Goal: Task Accomplishment & Management: Use online tool/utility

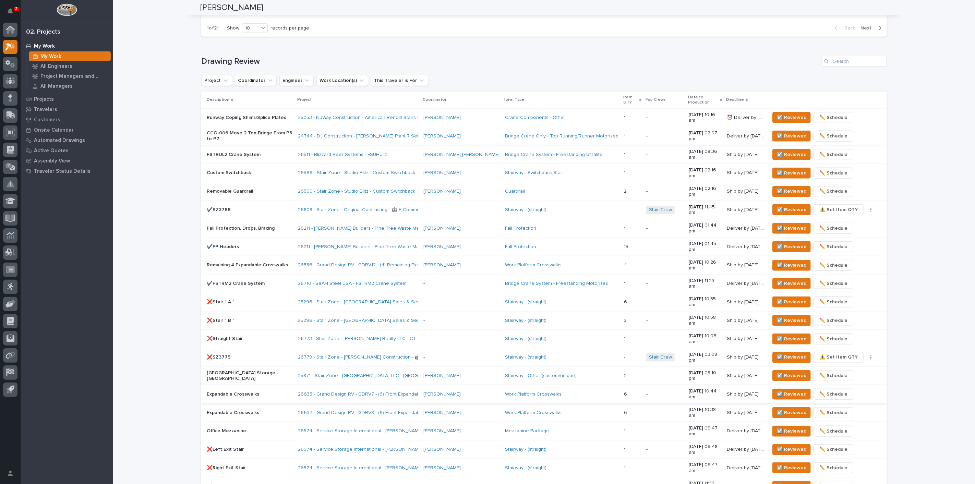
scroll to position [400, 0]
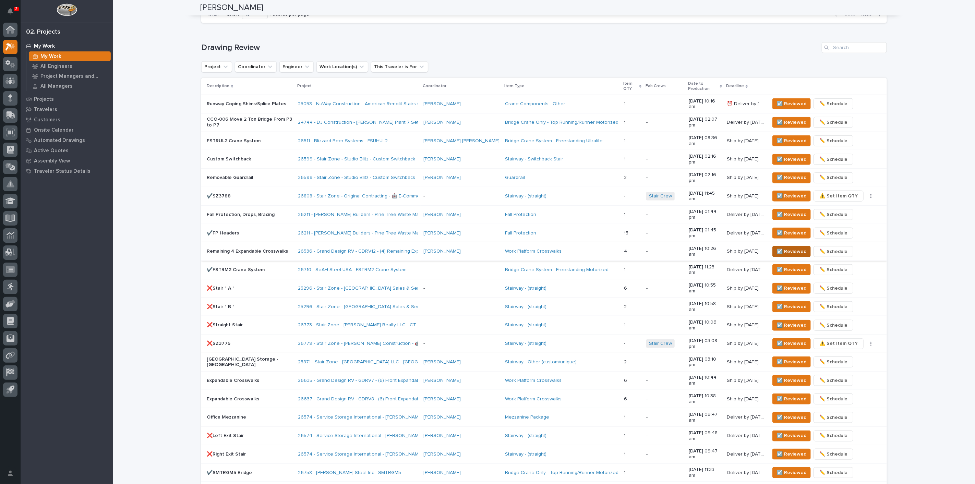
click at [778, 248] on span "☑️ Reviewed" at bounding box center [791, 252] width 29 height 8
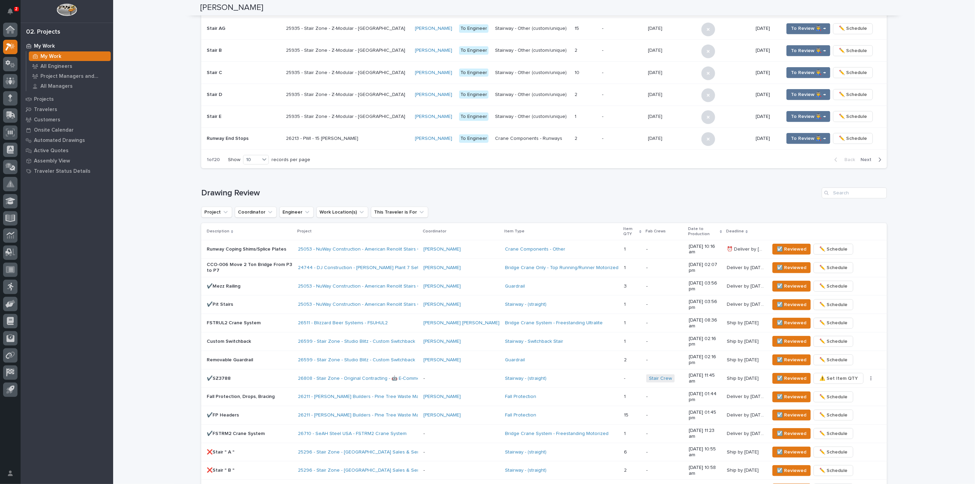
scroll to position [101, 0]
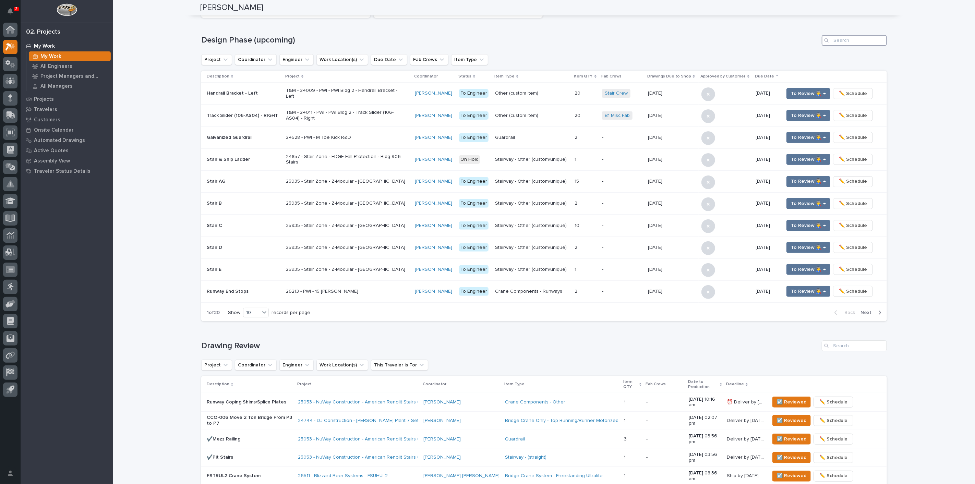
click at [838, 35] on input "Search" at bounding box center [854, 40] width 65 height 11
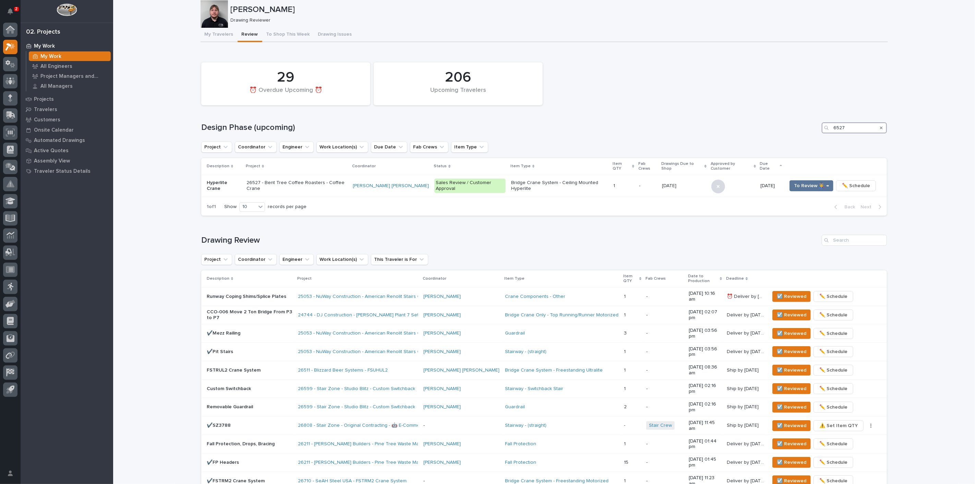
scroll to position [2, 0]
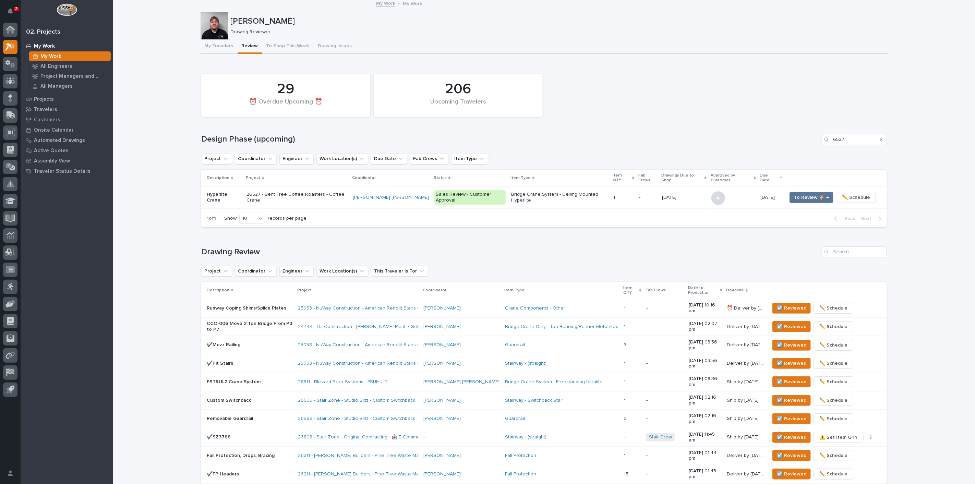
click at [830, 123] on div "206 Upcoming Travelers 29 ⏰ Overdue Upcoming ⏰ Design Phase (upcoming) 6527 Pro…" at bounding box center [544, 149] width 686 height 157
click at [837, 141] on input "6527" at bounding box center [854, 139] width 65 height 11
click at [813, 194] on span "To Review 👨‍🏭 →" at bounding box center [811, 197] width 35 height 8
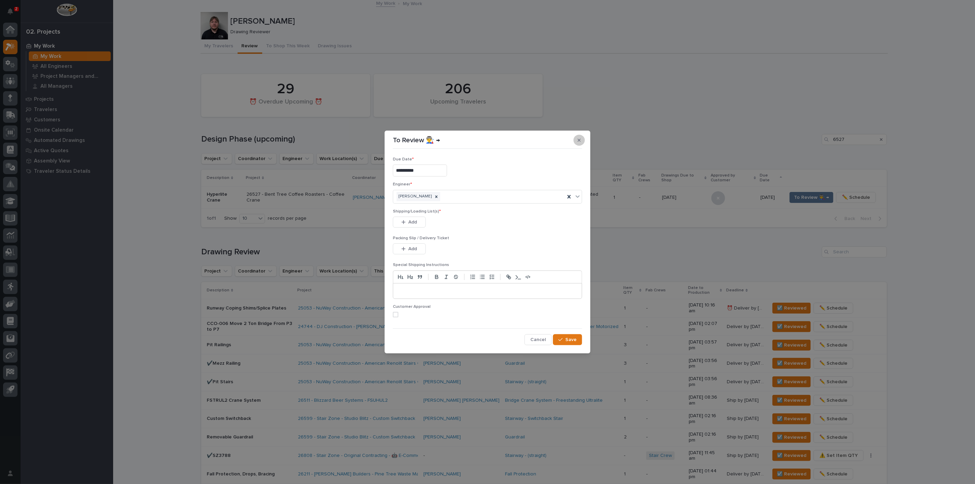
click at [583, 137] on button "button" at bounding box center [579, 140] width 11 height 11
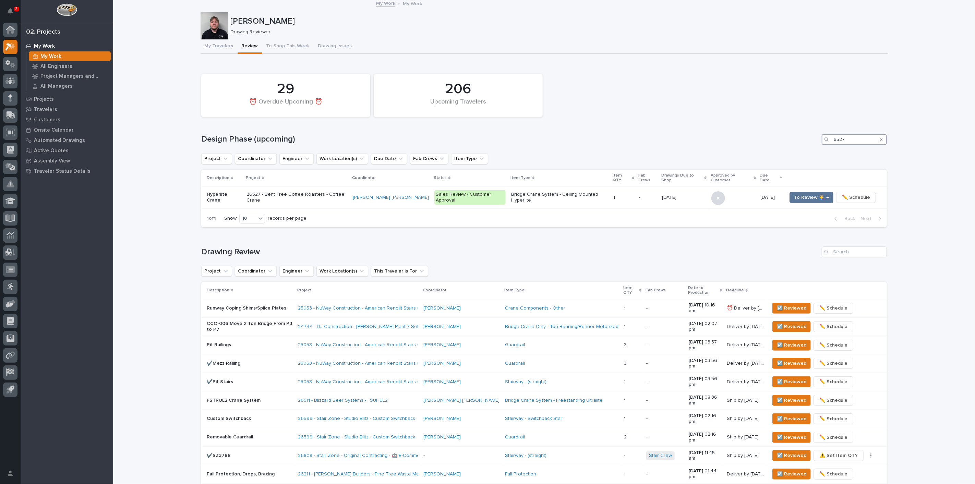
click at [859, 140] on input "6527" at bounding box center [854, 139] width 65 height 11
type input "6"
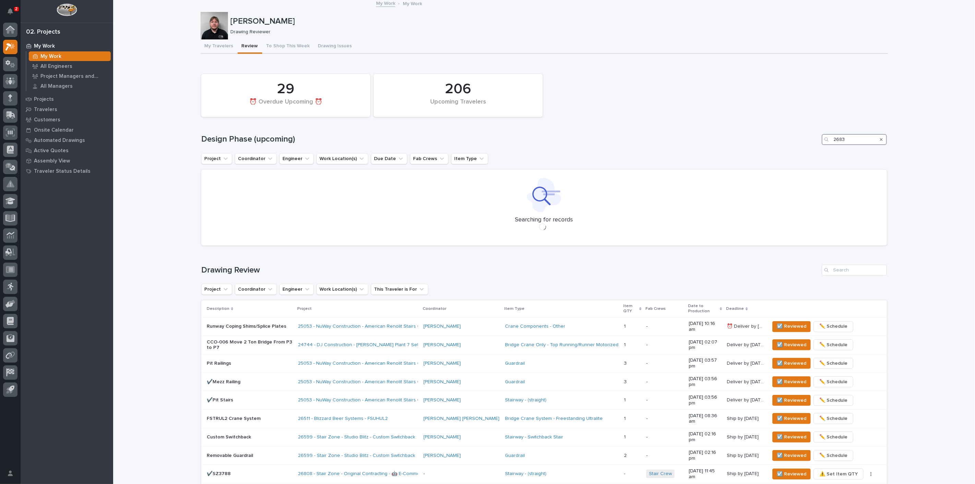
type input "26839"
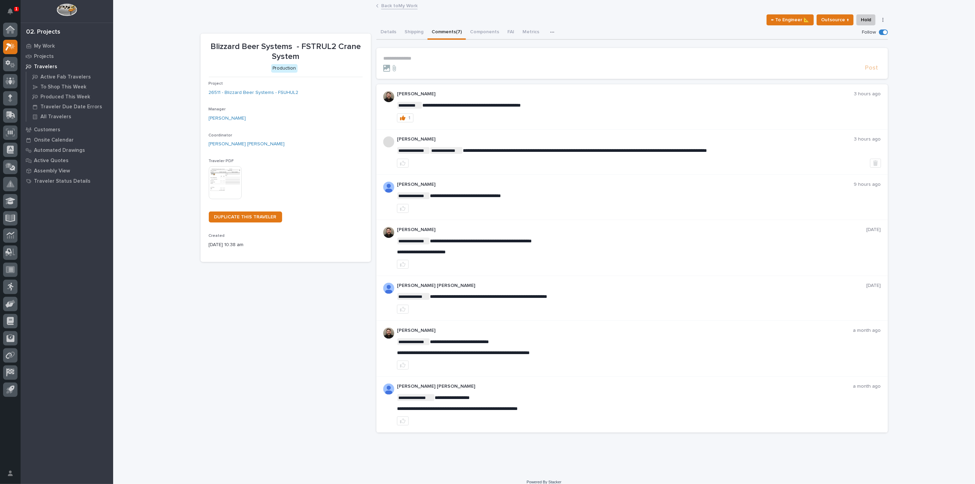
drag, startPoint x: 124, startPoint y: 3, endPoint x: 123, endPoint y: 7, distance: 3.9
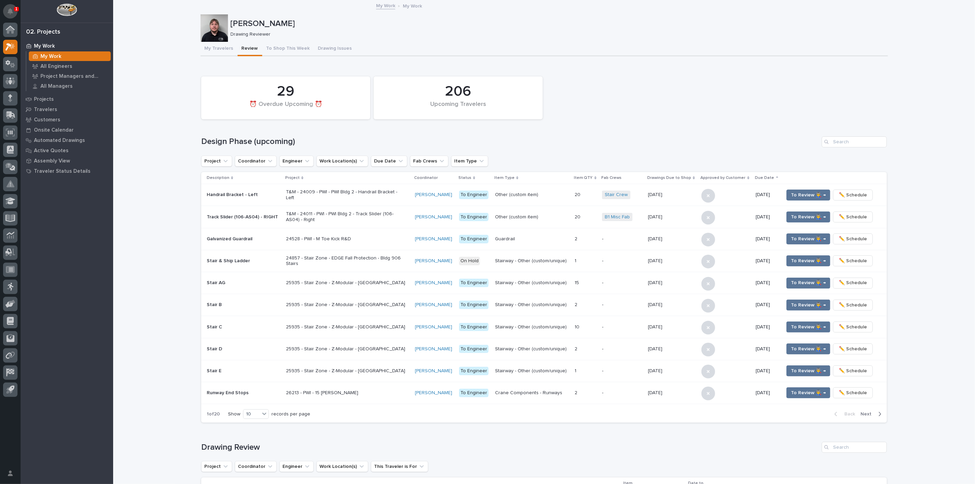
click at [8, 8] on icon "Notifications" at bounding box center [10, 11] width 5 height 6
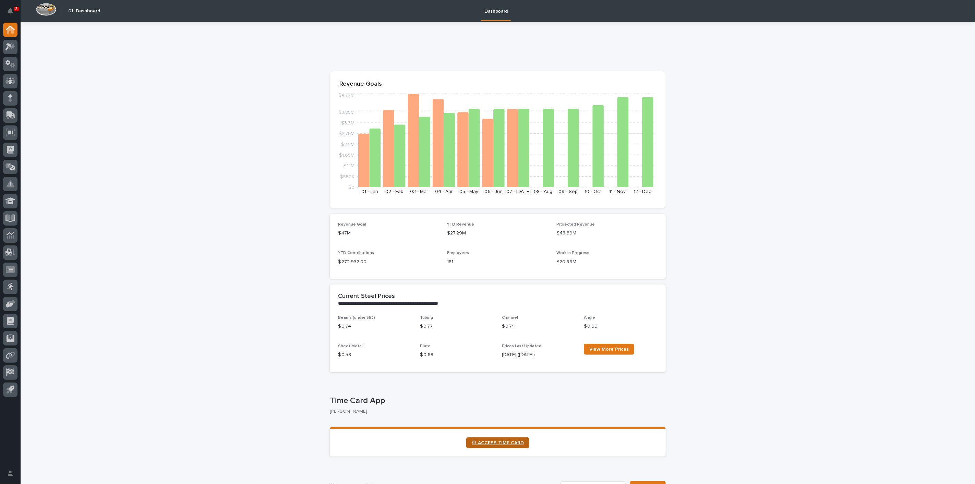
click at [487, 439] on link "⏲ ACCESS TIME CARD" at bounding box center [497, 442] width 63 height 11
